Goal: Task Accomplishment & Management: Manage account settings

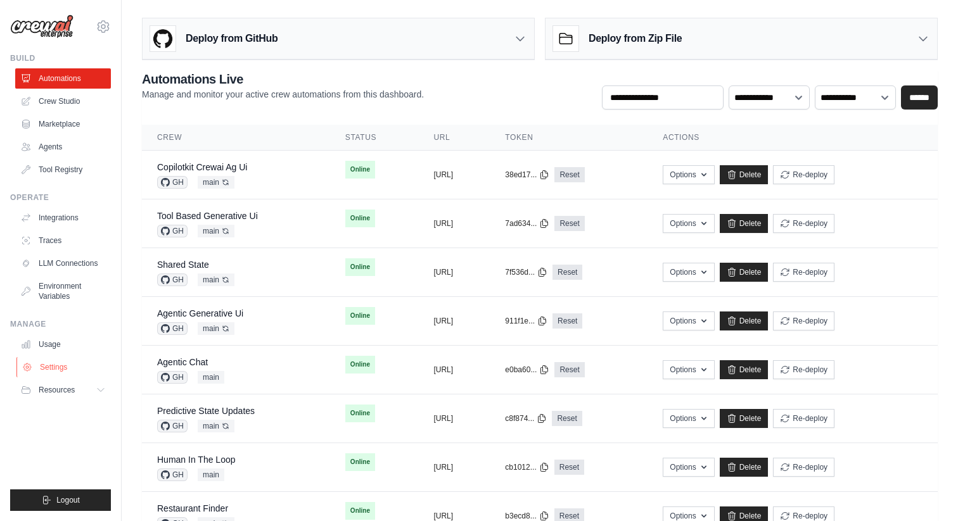
click at [56, 361] on link "Settings" at bounding box center [64, 367] width 96 height 20
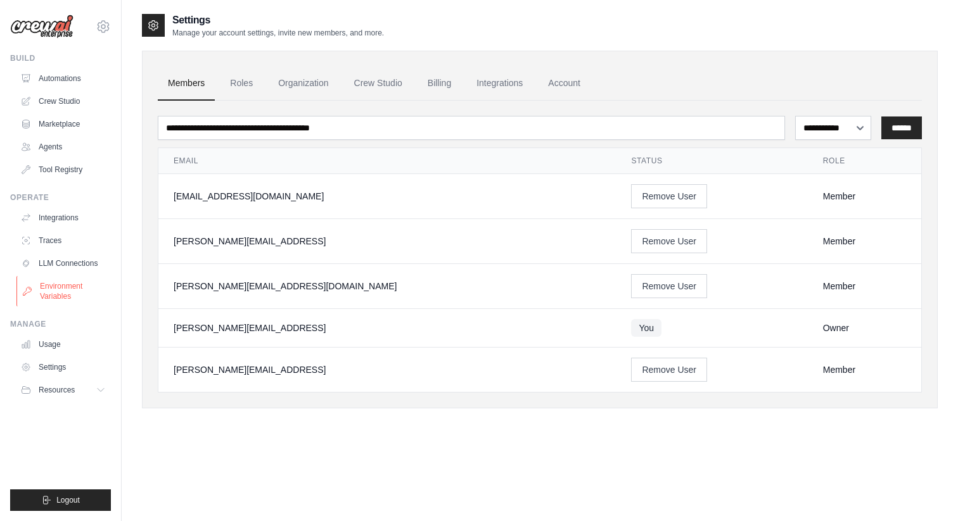
click at [54, 293] on link "Environment Variables" at bounding box center [64, 291] width 96 height 30
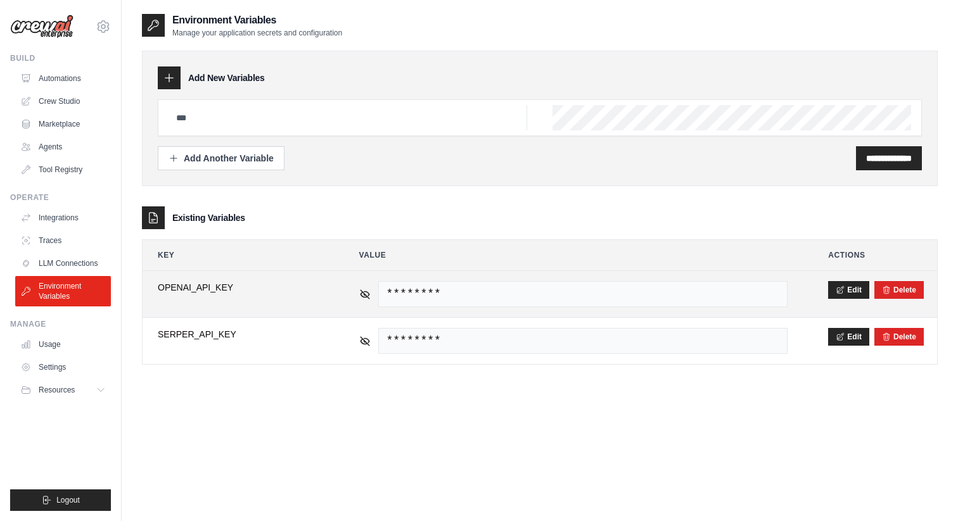
click at [421, 299] on span "********" at bounding box center [583, 294] width 410 height 26
click at [864, 291] on button "Edit" at bounding box center [848, 290] width 41 height 18
